Goal: Task Accomplishment & Management: Manage account settings

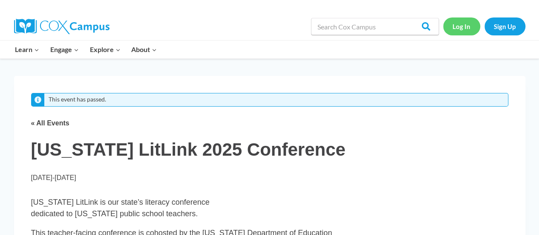
click at [464, 28] on link "Log In" at bounding box center [461, 25] width 37 height 17
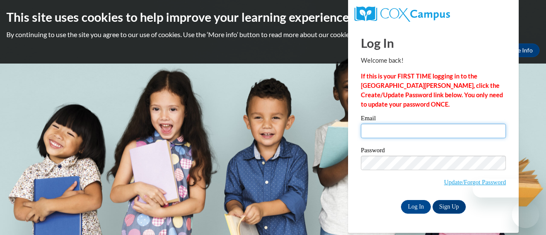
click at [411, 131] on input "Email" at bounding box center [433, 131] width 145 height 14
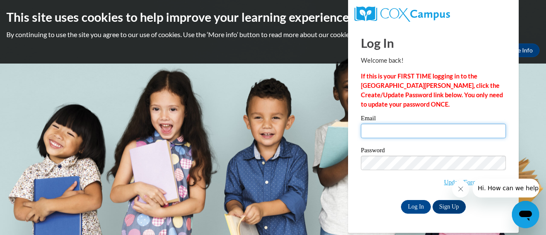
type input "[PERSON_NAME][EMAIL_ADDRESS][PERSON_NAME][PERSON_NAME][DOMAIN_NAME]"
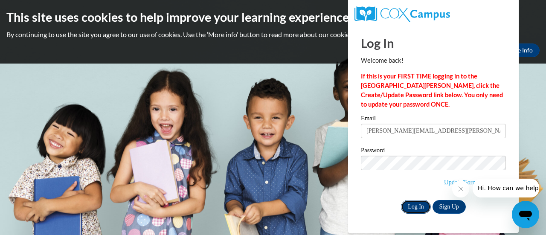
click at [419, 207] on input "Log In" at bounding box center [416, 207] width 30 height 14
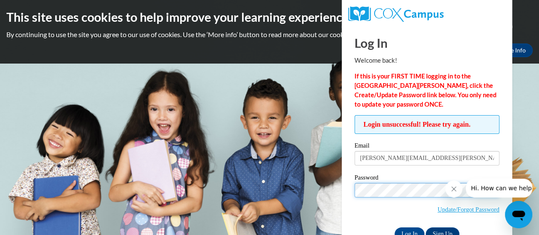
click at [395, 227] on input "Log In" at bounding box center [410, 234] width 30 height 14
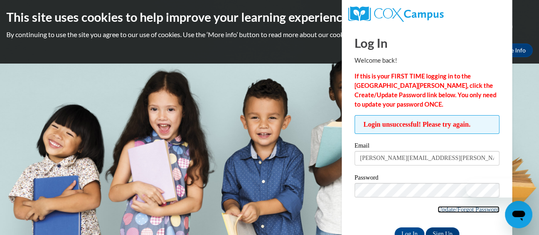
click at [438, 208] on link "Update/Forgot Password" at bounding box center [469, 209] width 62 height 7
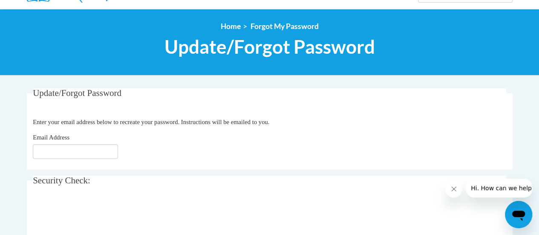
scroll to position [156, 0]
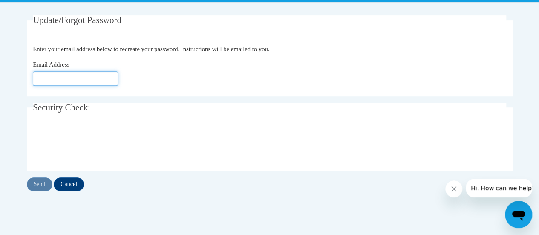
click at [51, 73] on input "Email Address" at bounding box center [75, 78] width 85 height 14
type input "[EMAIL_ADDRESS][DOMAIN_NAME]"
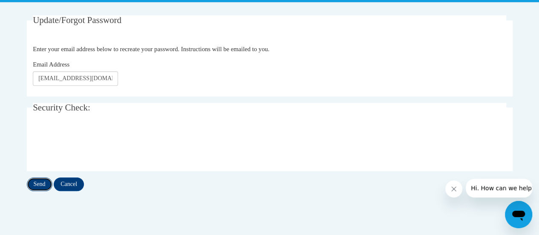
click at [38, 185] on input "Send" at bounding box center [40, 184] width 26 height 14
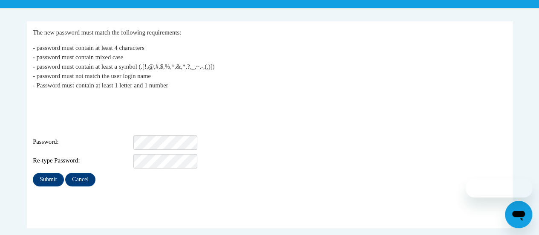
scroll to position [157, 0]
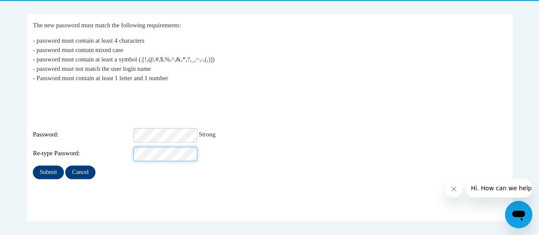
click at [33, 165] on input "Submit" at bounding box center [48, 172] width 31 height 14
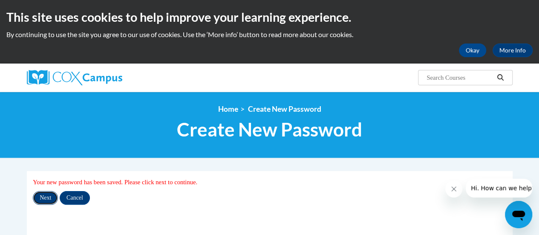
click at [51, 198] on input "Next" at bounding box center [45, 198] width 25 height 14
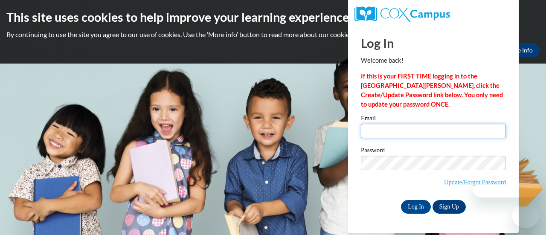
type input "[PERSON_NAME][EMAIL_ADDRESS][PERSON_NAME][PERSON_NAME][DOMAIN_NAME]"
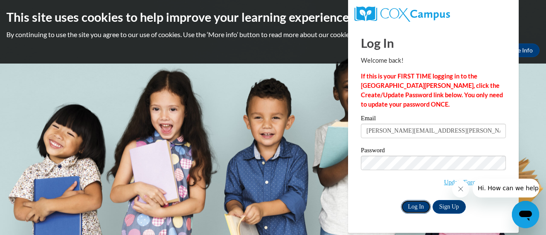
click at [413, 204] on input "Log In" at bounding box center [416, 207] width 30 height 14
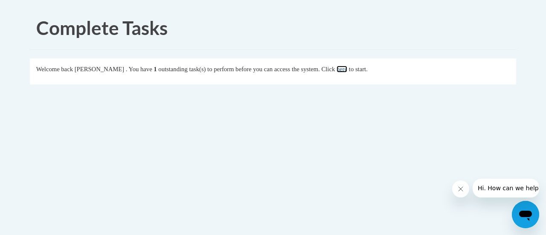
click at [347, 69] on link "here" at bounding box center [341, 69] width 11 height 7
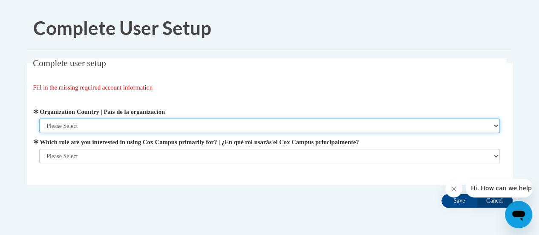
click at [270, 124] on select "Please Select United States | Estados Unidos Outside of the United States | Fue…" at bounding box center [269, 125] width 461 height 14
select select "ad49bcad-a171-4b2e-b99c-48b446064914"
click at [39, 118] on select "Please Select United States | Estados Unidos Outside of the United States | Fue…" at bounding box center [269, 125] width 461 height 14
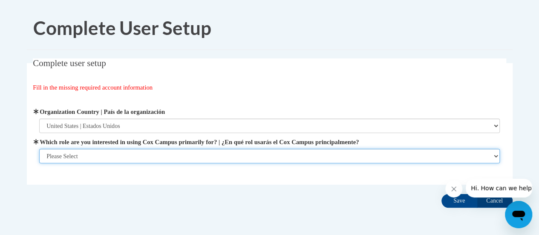
click at [272, 156] on select "Please Select College/University | Colegio/Universidad Community/Nonprofit Part…" at bounding box center [269, 156] width 461 height 14
select select "fbf2d438-af2f-41f8-98f1-81c410e29de3"
click at [39, 163] on select "Please Select College/University | Colegio/Universidad Community/Nonprofit Part…" at bounding box center [269, 156] width 461 height 14
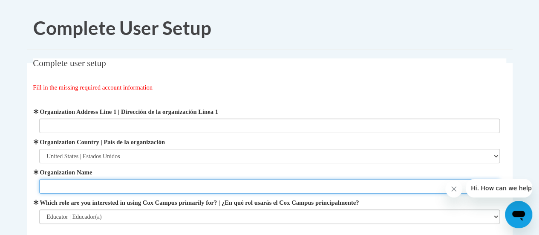
click at [280, 183] on input "Organization Name" at bounding box center [269, 186] width 461 height 14
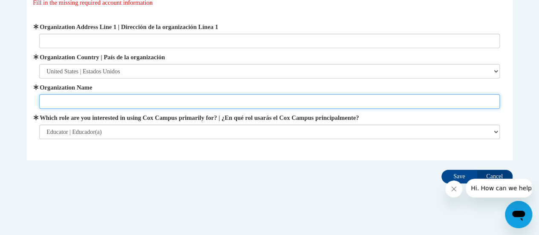
scroll to position [85, 0]
type input "School"
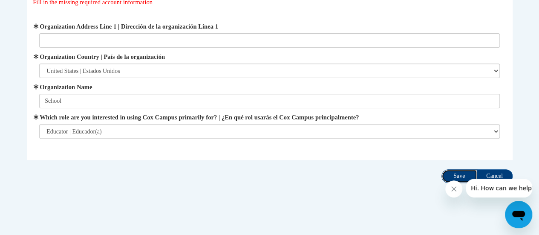
click at [448, 173] on input "Save" at bounding box center [460, 176] width 36 height 14
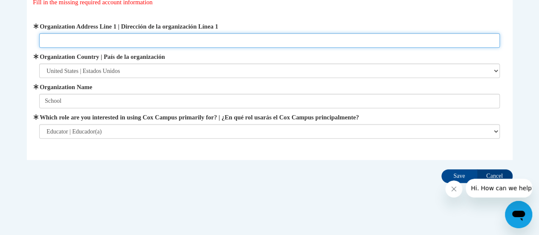
click at [302, 38] on input "Organization Address Line 1 | Dirección de la organización Línea 1" at bounding box center [269, 40] width 461 height 14
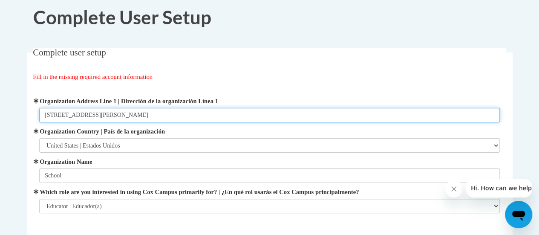
scroll to position [93, 0]
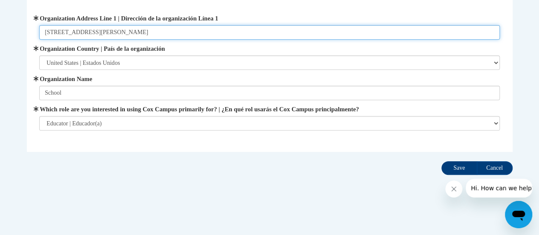
type input "33 Zack Hinton Parkway"
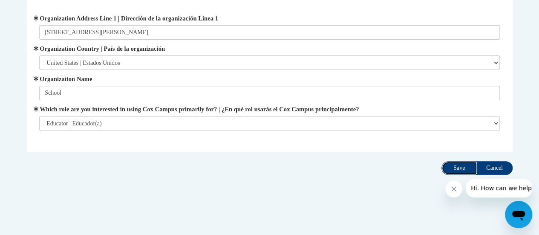
click at [443, 162] on input "Save" at bounding box center [460, 168] width 36 height 14
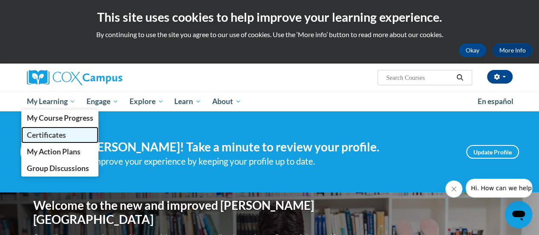
click at [61, 132] on span "Certificates" at bounding box center [45, 134] width 39 height 9
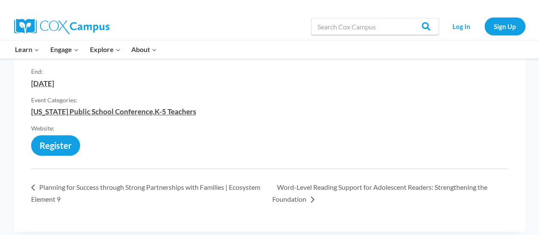
scroll to position [321, 0]
click at [66, 148] on link "[URL][DOMAIN_NAME]" at bounding box center [55, 148] width 49 height 0
